Goal: Transaction & Acquisition: Book appointment/travel/reservation

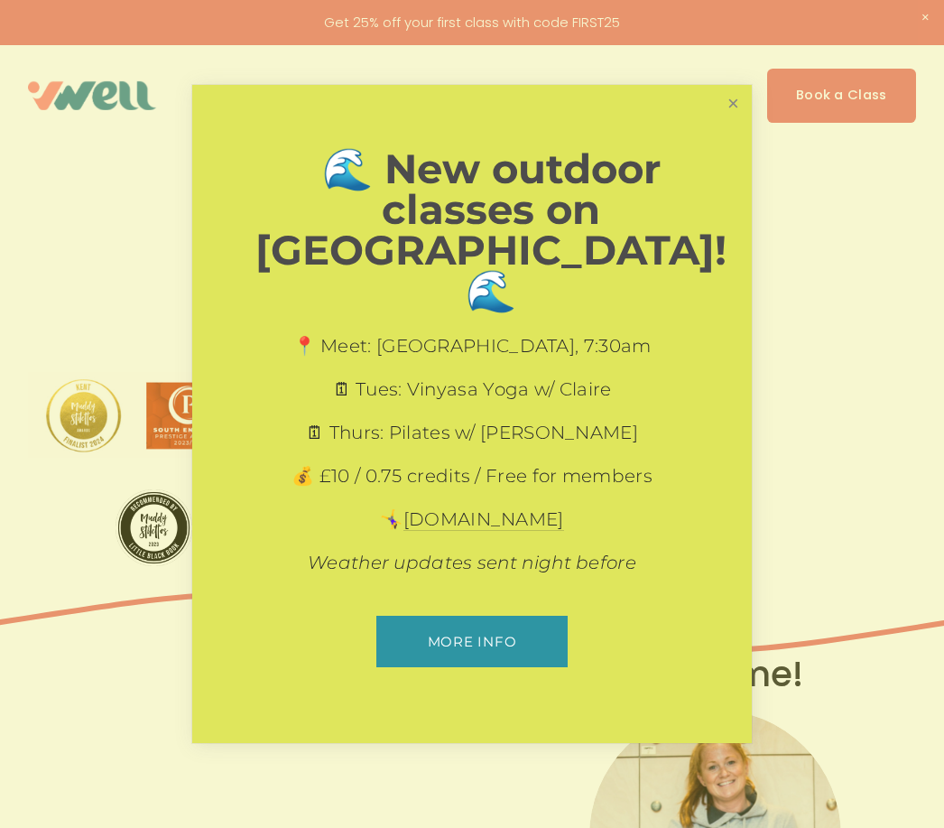
click at [747, 119] on link "Close" at bounding box center [734, 104] width 32 height 32
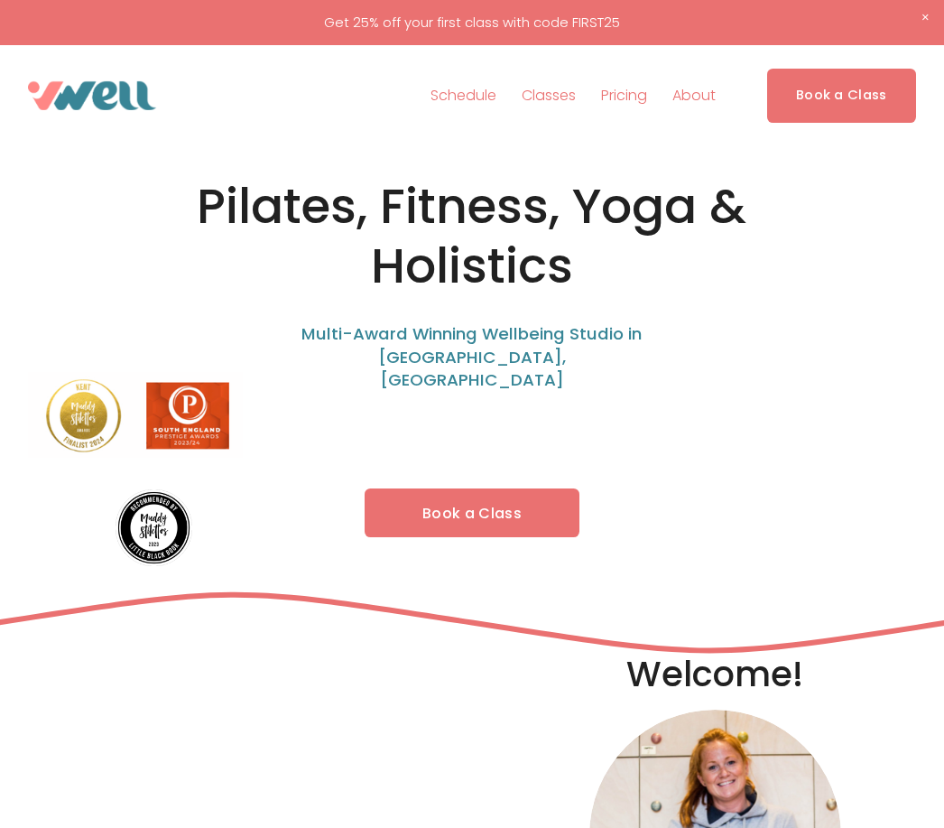
click at [491, 488] on link "Book a Class" at bounding box center [472, 512] width 215 height 48
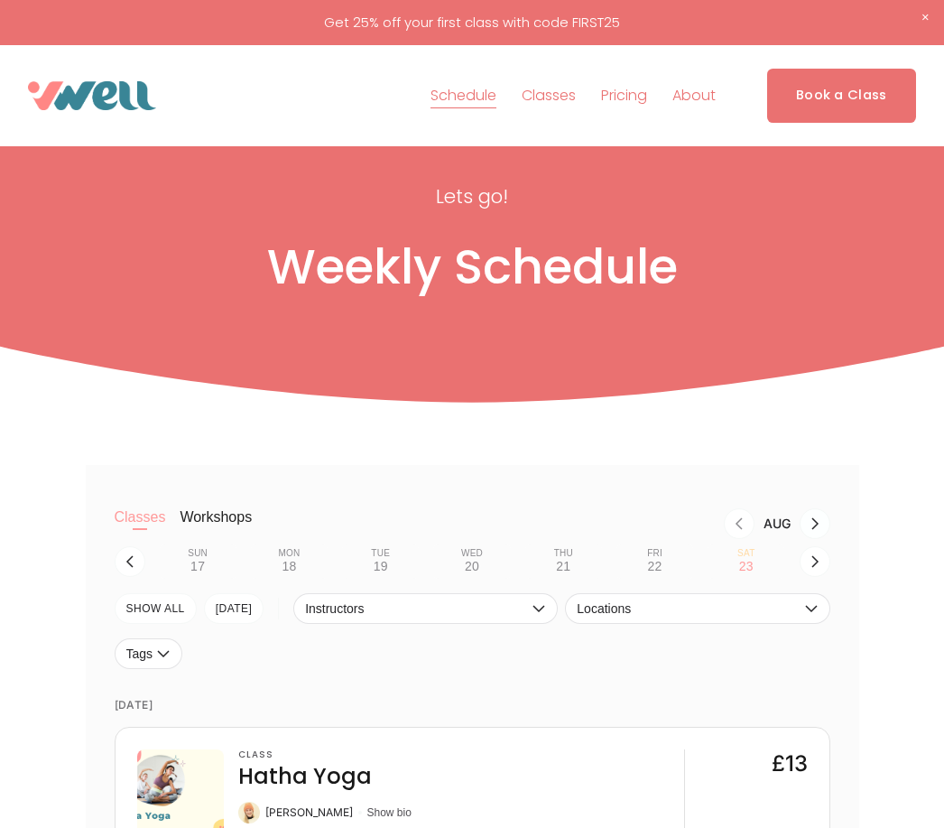
click at [818, 521] on icon "Next month, Sep" at bounding box center [815, 523] width 14 height 14
click at [815, 558] on icon "button" at bounding box center [815, 561] width 14 height 14
click at [569, 569] on div "11" at bounding box center [563, 566] width 14 height 14
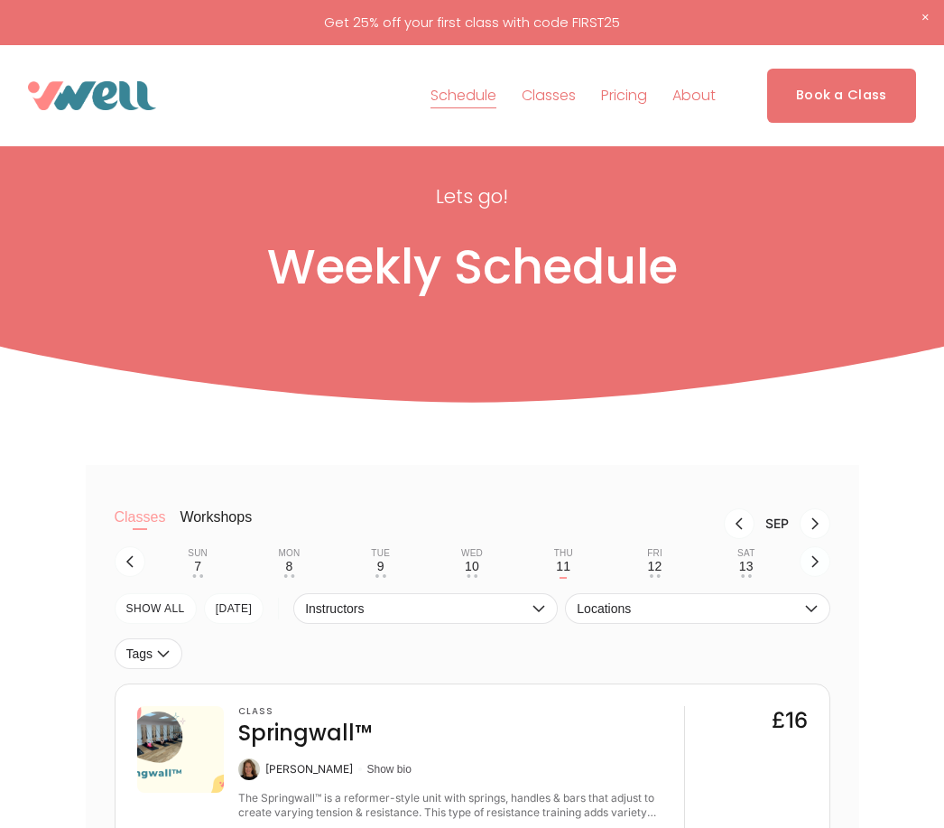
click at [816, 565] on icon "button" at bounding box center [815, 561] width 14 height 14
click at [195, 576] on div "• •" at bounding box center [197, 576] width 11 height 4
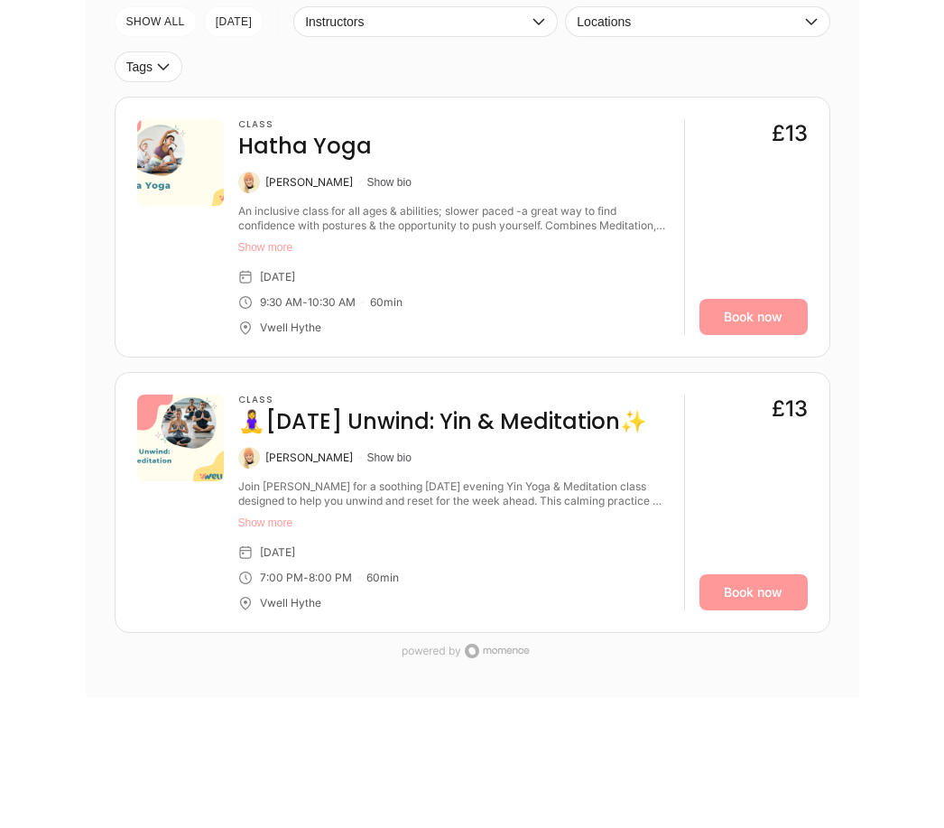
scroll to position [584, 0]
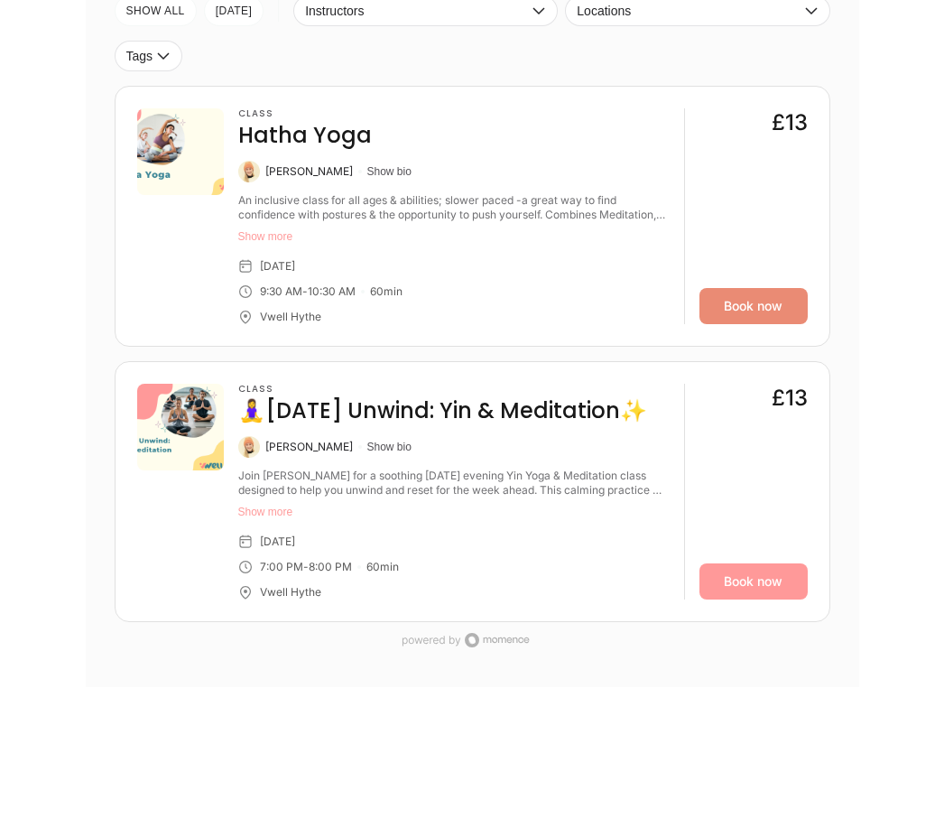
click at [753, 299] on link "Book now" at bounding box center [754, 306] width 108 height 36
